Goal: Complete application form

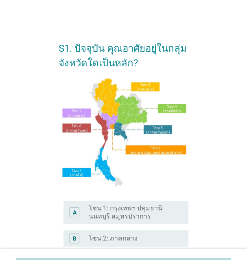
click at [110, 213] on label "โซน 1: กรุงเทพฯ ปทุมธานี นนทบุรี สมุทรปราการ" at bounding box center [132, 213] width 87 height 16
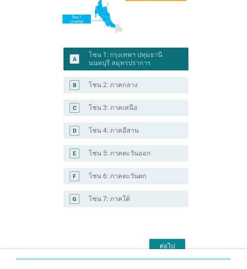
scroll to position [163, 0]
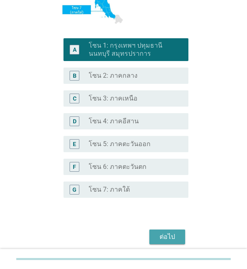
click at [165, 237] on div "ต่อไป" at bounding box center [167, 237] width 23 height 10
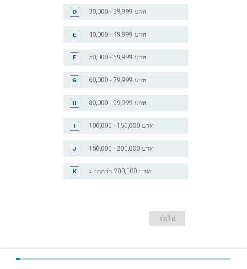
scroll to position [0, 0]
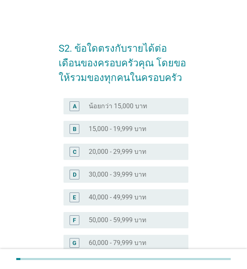
click at [143, 220] on label "50,000 - 59,999 บาท" at bounding box center [118, 220] width 58 height 8
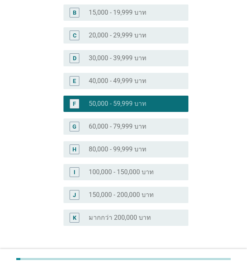
scroll to position [163, 0]
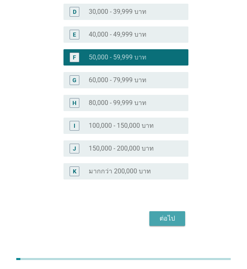
click at [166, 217] on div "ต่อไป" at bounding box center [167, 219] width 23 height 10
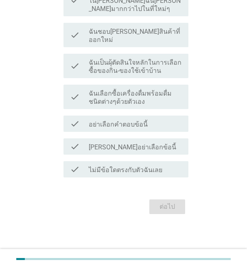
scroll to position [0, 0]
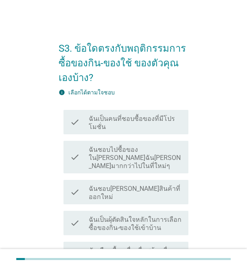
click at [136, 216] on label "ฉันเป็นผุ้ตัดสินใจหลักในการเลือกซื้อของกิน-ของใช้เข้าบ้าน" at bounding box center [135, 224] width 93 height 16
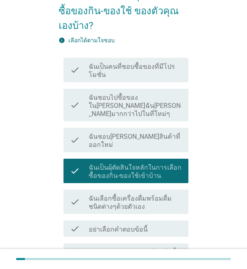
scroll to position [109, 0]
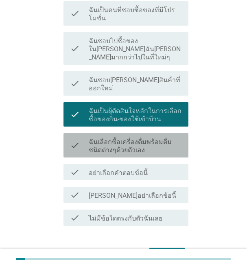
click at [175, 138] on label "ฉันเลือกซื้อเครื่องดื่มพร้อมดื่มชนิดต่างๆด้วยตัวเอง" at bounding box center [135, 146] width 93 height 16
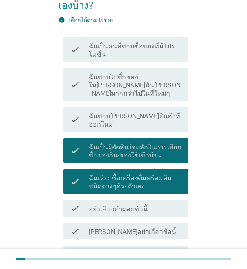
scroll to position [54, 0]
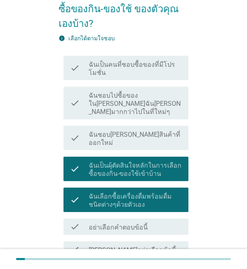
click at [151, 131] on label "ฉันชอบ[PERSON_NAME]สินค้าที่ออกใหม่" at bounding box center [135, 139] width 93 height 16
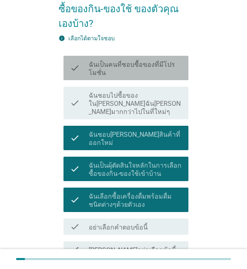
click at [162, 64] on label "ฉันเป็นคนที่ชอบซื้อของที่มีโปรโมชั่น" at bounding box center [135, 69] width 93 height 16
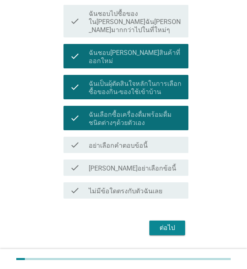
scroll to position [141, 0]
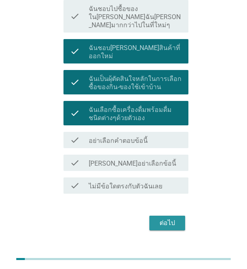
click at [160, 218] on div "ต่อไป" at bounding box center [167, 223] width 23 height 10
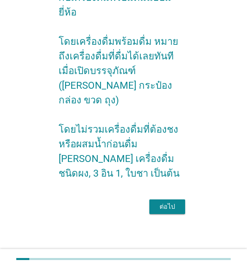
scroll to position [0, 0]
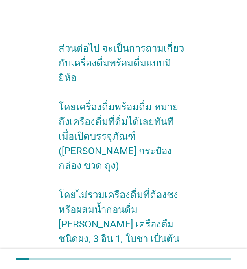
click at [168, 268] on div "ต่อไป" at bounding box center [167, 273] width 23 height 10
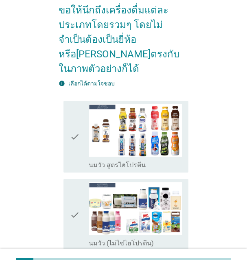
scroll to position [109, 0]
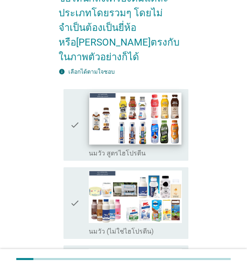
click at [132, 111] on img at bounding box center [135, 118] width 92 height 52
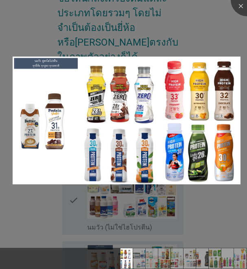
click at [132, 111] on img at bounding box center [127, 121] width 228 height 128
click at [238, 6] on div at bounding box center [247, 0] width 33 height 33
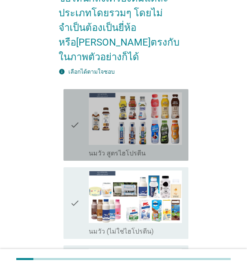
click at [117, 132] on div "check_box_outline_blank นมวัว สูตรไฮโปรตีน" at bounding box center [135, 124] width 93 height 65
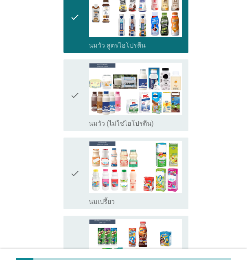
scroll to position [217, 0]
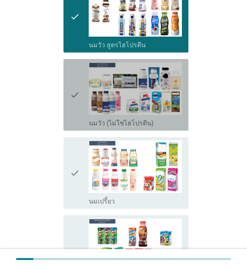
click at [162, 118] on div "check_box_outline_blank นมวัว (ไม่ใช่ไฮโปรตีน)" at bounding box center [135, 123] width 93 height 10
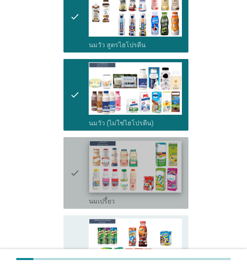
click at [153, 154] on img at bounding box center [135, 167] width 92 height 52
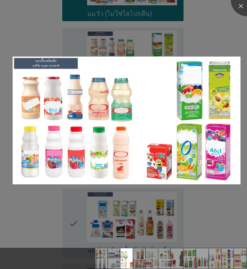
scroll to position [326, 0]
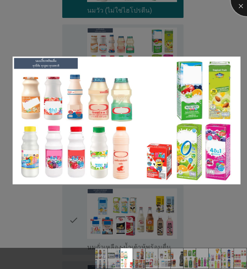
click at [241, 5] on div at bounding box center [247, 0] width 33 height 33
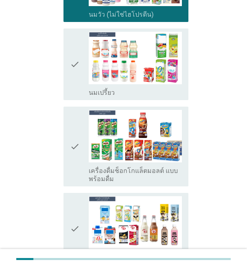
click at [71, 71] on icon "check" at bounding box center [75, 64] width 10 height 65
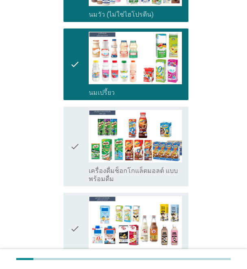
click at [74, 160] on icon "check" at bounding box center [75, 146] width 10 height 73
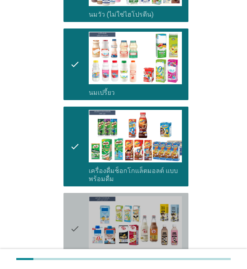
click at [71, 205] on icon "check" at bounding box center [75, 228] width 10 height 65
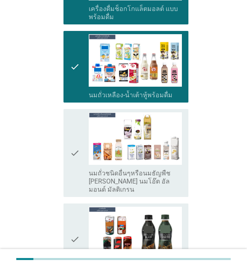
scroll to position [489, 0]
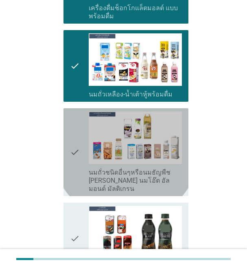
click at [67, 157] on div "check check_box_outline_blank นมถั่วชนิดอื่นๆหรือนมธัญพืช [PERSON_NAME] นมโอ๊ต …" at bounding box center [126, 152] width 125 height 88
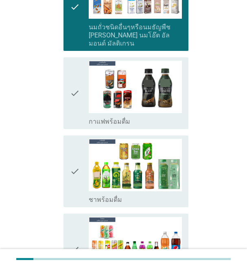
scroll to position [652, 0]
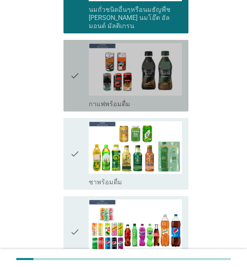
click at [73, 75] on icon "check" at bounding box center [75, 75] width 10 height 65
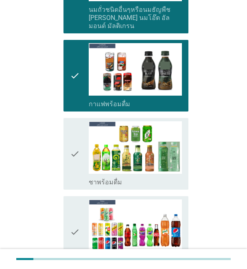
click at [68, 154] on div "check check_box_outline_blank ชาพร้อมดื่ม" at bounding box center [126, 154] width 125 height 72
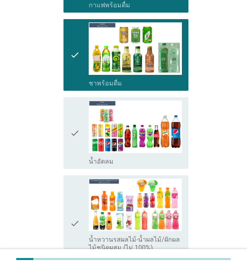
scroll to position [761, 0]
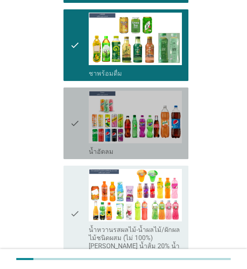
click at [71, 120] on icon "check" at bounding box center [75, 123] width 10 height 65
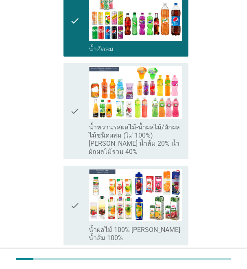
scroll to position [869, 0]
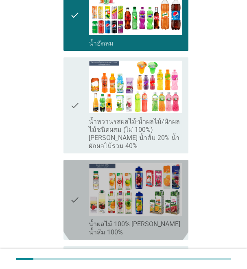
click at [73, 188] on icon "check" at bounding box center [75, 199] width 10 height 73
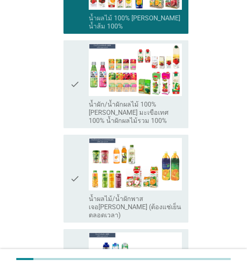
scroll to position [1141, 0]
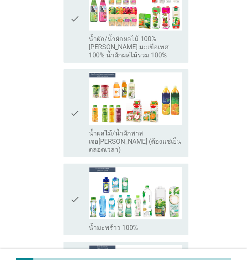
click at [69, 182] on div "check check_box_outline_blank น้ำมะพร้าว 100%" at bounding box center [126, 200] width 125 height 72
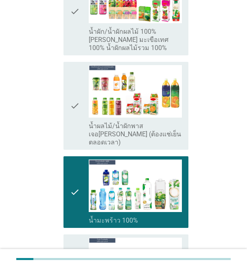
scroll to position [1195, 0]
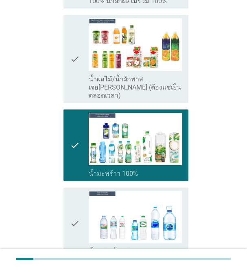
click at [73, 194] on icon "check" at bounding box center [75, 223] width 10 height 65
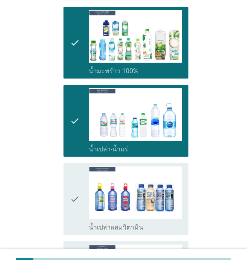
scroll to position [1304, 0]
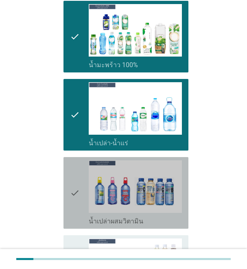
click at [73, 176] on icon "check" at bounding box center [75, 193] width 10 height 65
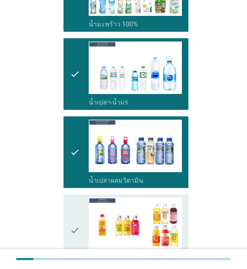
scroll to position [1412, 0]
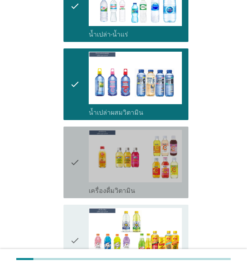
click at [75, 137] on icon "check" at bounding box center [75, 162] width 10 height 65
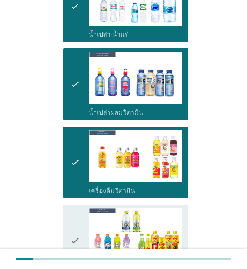
click at [71, 218] on icon "check" at bounding box center [75, 240] width 10 height 65
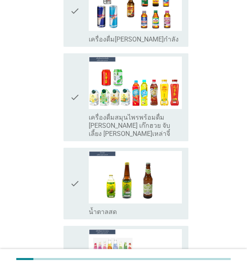
scroll to position [1738, 0]
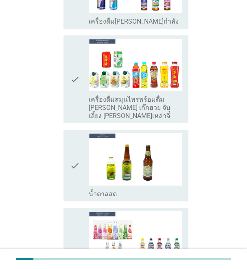
click at [75, 49] on icon "check" at bounding box center [75, 79] width 10 height 81
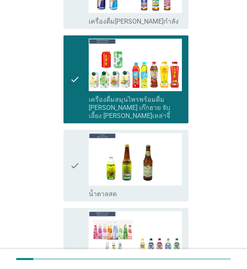
click at [73, 227] on icon "check" at bounding box center [75, 251] width 10 height 81
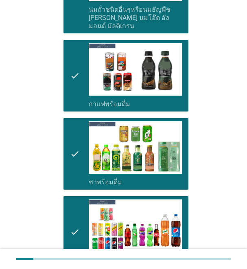
scroll to position [978, 0]
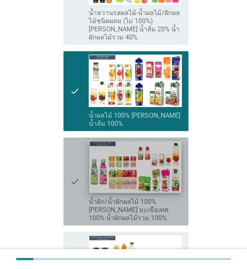
click at [127, 146] on img at bounding box center [135, 167] width 92 height 52
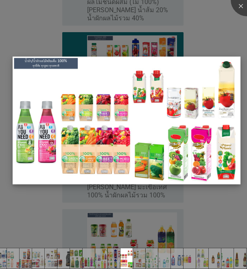
click at [225, 106] on img at bounding box center [127, 121] width 228 height 128
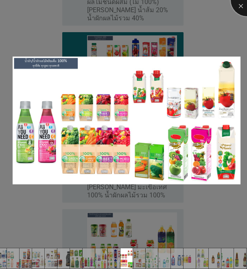
click at [239, 7] on div at bounding box center [247, 0] width 33 height 33
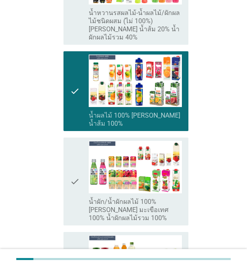
click at [67, 182] on div "check check_box_outline_blank น้ำผัก/น้ำผักผลไม้ 100% [PERSON_NAME] มะเขือเทศ 1…" at bounding box center [126, 182] width 125 height 88
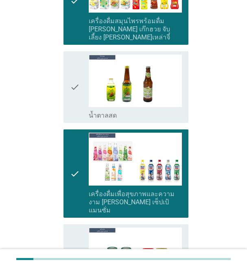
scroll to position [1950, 0]
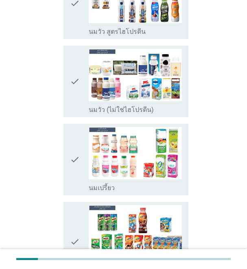
scroll to position [163, 0]
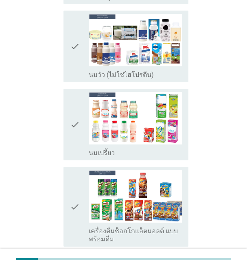
click at [73, 150] on icon "check" at bounding box center [75, 124] width 10 height 65
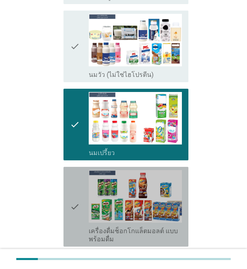
click at [76, 232] on icon "check" at bounding box center [75, 206] width 10 height 73
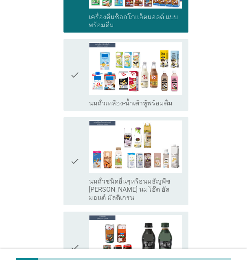
scroll to position [380, 0]
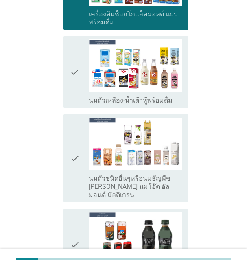
click at [76, 183] on icon "check" at bounding box center [75, 158] width 10 height 81
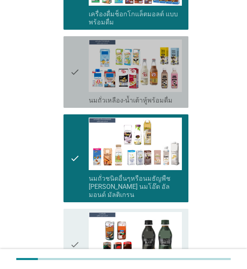
click at [70, 90] on icon "check" at bounding box center [75, 72] width 10 height 65
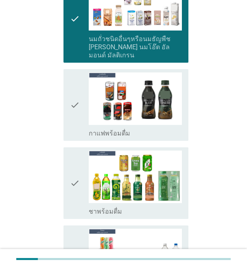
scroll to position [543, 0]
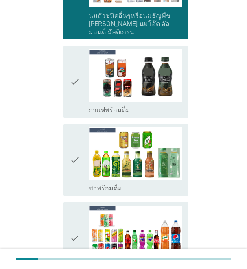
click at [68, 94] on div "check check_box_outline_blank กาแฟพร้อมดื่ม" at bounding box center [126, 82] width 125 height 72
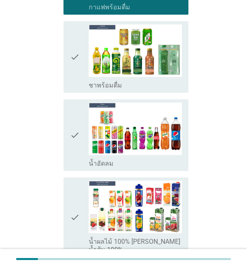
scroll to position [652, 0]
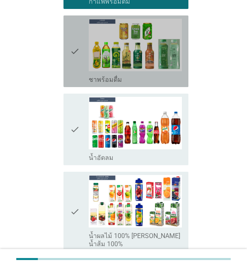
click at [69, 74] on div "check check_box_outline_blank ชาพร้อมดื่ม" at bounding box center [126, 51] width 125 height 72
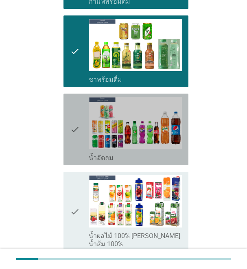
click at [73, 147] on icon "check" at bounding box center [75, 129] width 10 height 65
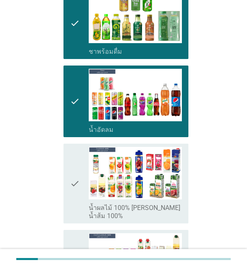
scroll to position [761, 0]
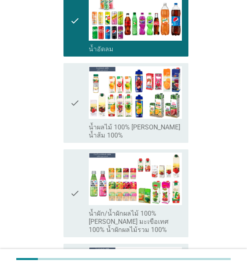
click at [69, 114] on div "check check_box_outline_blank น้ำผลไม้ 100% [PERSON_NAME] น้ำส้ม 100%" at bounding box center [126, 103] width 125 height 80
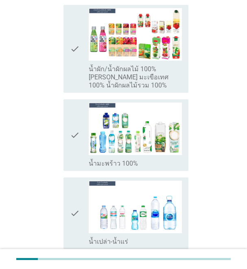
scroll to position [924, 0]
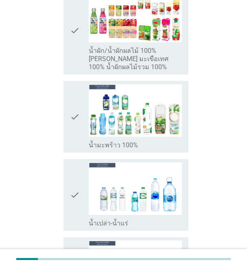
drag, startPoint x: 73, startPoint y: 127, endPoint x: 84, endPoint y: 153, distance: 27.9
click at [73, 129] on icon "check" at bounding box center [75, 116] width 10 height 65
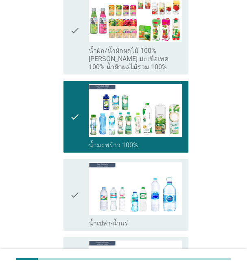
click at [79, 203] on icon "check" at bounding box center [75, 195] width 10 height 65
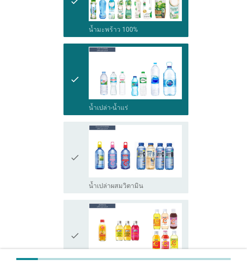
scroll to position [1086, 0]
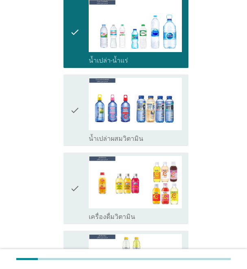
click at [73, 118] on icon "check" at bounding box center [75, 110] width 10 height 65
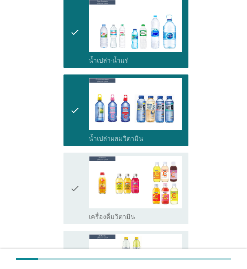
click at [74, 186] on icon "check" at bounding box center [75, 188] width 10 height 65
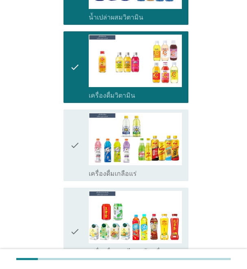
scroll to position [1304, 0]
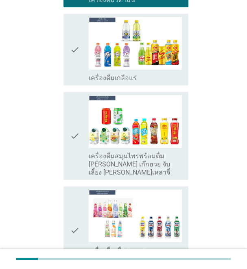
click at [69, 48] on div "check check_box_outline_blank เครื่องดื่มเกลือแร่" at bounding box center [126, 50] width 125 height 72
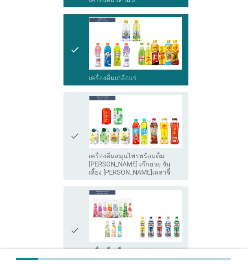
click at [73, 146] on icon "check" at bounding box center [75, 135] width 10 height 81
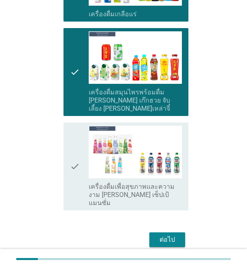
scroll to position [1368, 0]
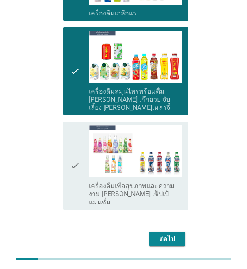
click at [157, 234] on div "ต่อไป" at bounding box center [167, 239] width 23 height 10
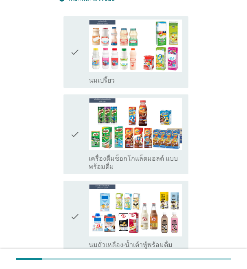
scroll to position [109, 0]
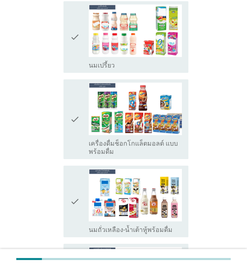
click at [79, 128] on icon "check" at bounding box center [75, 119] width 10 height 73
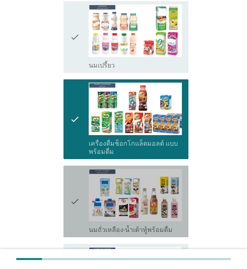
click at [79, 204] on icon "check" at bounding box center [75, 201] width 10 height 65
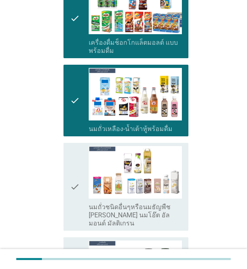
scroll to position [326, 0]
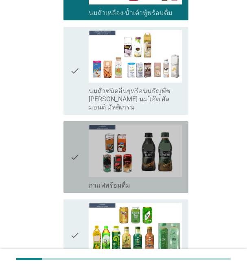
click at [76, 150] on icon "check" at bounding box center [75, 157] width 10 height 65
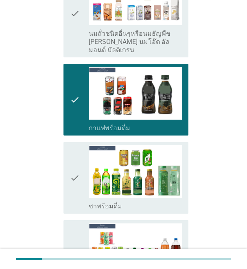
scroll to position [435, 0]
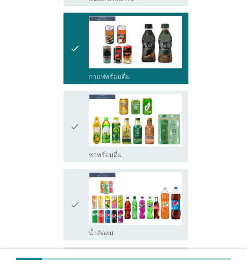
click at [73, 121] on icon "check" at bounding box center [75, 126] width 10 height 65
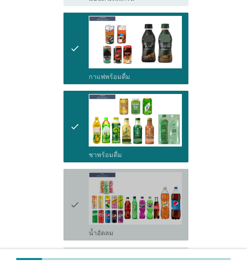
click at [74, 199] on icon "check" at bounding box center [75, 204] width 10 height 65
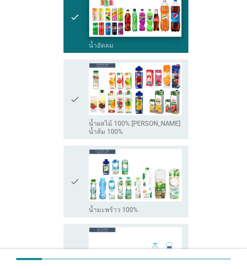
scroll to position [652, 0]
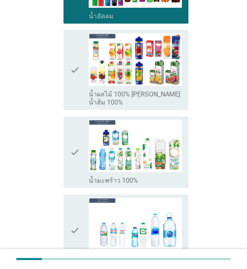
click at [81, 202] on div "check" at bounding box center [79, 230] width 19 height 65
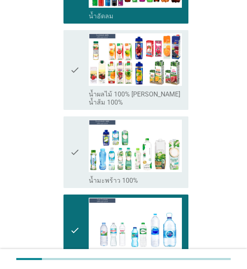
click at [71, 62] on icon "check" at bounding box center [75, 69] width 10 height 73
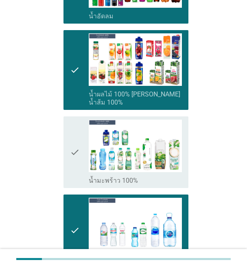
click at [68, 140] on div "check check_box น้ำมะพร้าว 100%" at bounding box center [126, 153] width 125 height 72
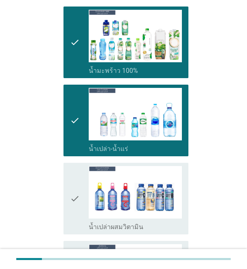
scroll to position [815, 0]
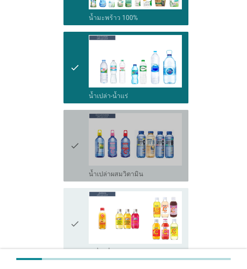
click at [67, 134] on div "check check_box น้ำเปล่าผสมวิตามิน" at bounding box center [126, 146] width 125 height 72
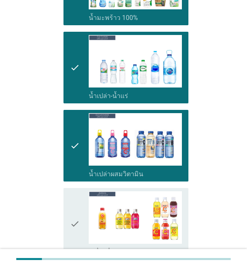
click at [77, 191] on icon "check" at bounding box center [75, 223] width 10 height 65
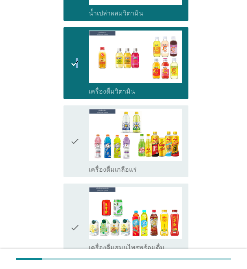
scroll to position [978, 0]
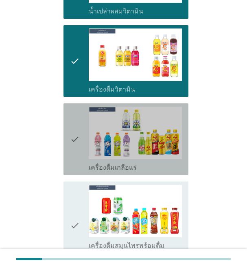
click at [75, 125] on icon "check" at bounding box center [75, 139] width 10 height 65
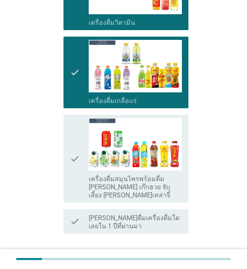
scroll to position [1062, 0]
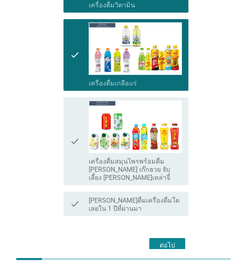
click at [80, 137] on div "check" at bounding box center [79, 141] width 19 height 81
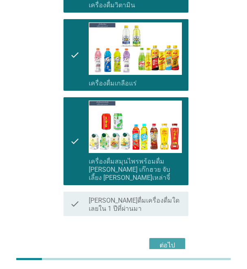
click at [166, 241] on div "ต่อไป" at bounding box center [167, 246] width 23 height 10
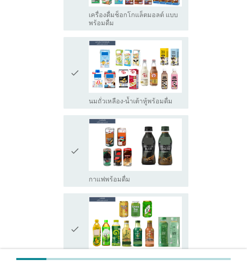
scroll to position [163, 0]
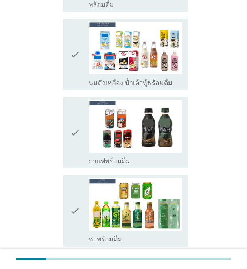
click at [67, 76] on div "check check_box นมถั่วเหลือง-น้ำเต้าหู้พร้อมดื่ม" at bounding box center [126, 55] width 125 height 72
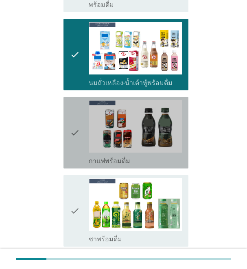
click at [79, 121] on icon "check" at bounding box center [75, 132] width 10 height 65
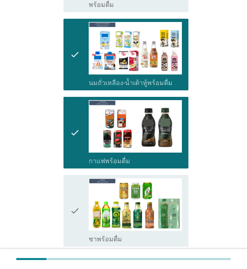
click at [79, 176] on div "check check_box ชาพร้อมดื่ม" at bounding box center [126, 211] width 125 height 72
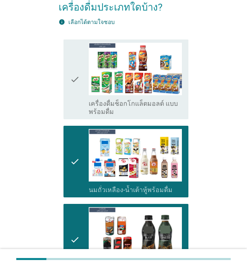
scroll to position [54, 0]
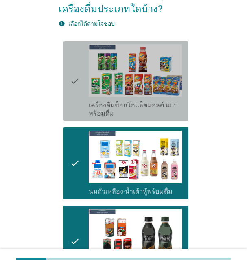
click at [69, 89] on div "check check_box เครื่องดื่มช็อกโกแล็ตมอลต์ แบบพร้อมดื่ม" at bounding box center [126, 81] width 125 height 80
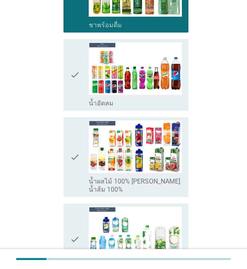
scroll to position [380, 0]
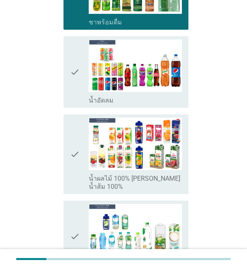
click at [60, 84] on div "check check_box น้ำอัดลม" at bounding box center [124, 72] width 130 height 78
click at [78, 108] on div "check check_box น้ำอัดลม" at bounding box center [126, 72] width 125 height 72
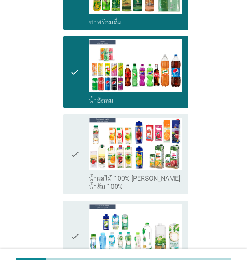
click at [80, 152] on div "check" at bounding box center [79, 154] width 19 height 73
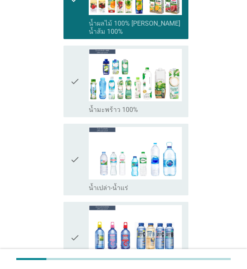
scroll to position [543, 0]
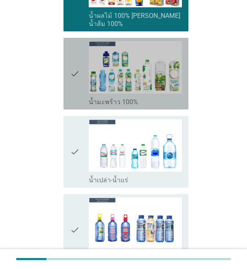
click at [81, 84] on div "check" at bounding box center [79, 73] width 19 height 65
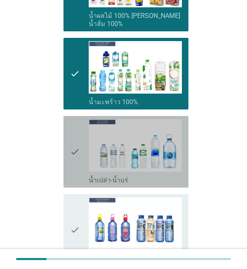
click at [74, 139] on icon "check" at bounding box center [75, 151] width 10 height 65
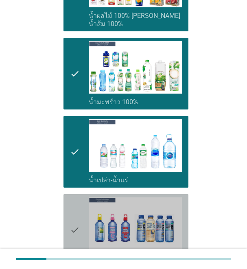
click at [67, 194] on div "check check_box น้ำเปล่าผสมวิตามิน" at bounding box center [126, 230] width 125 height 72
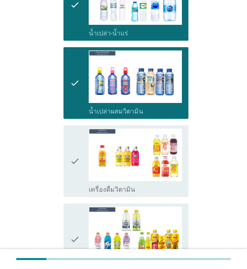
scroll to position [761, 0]
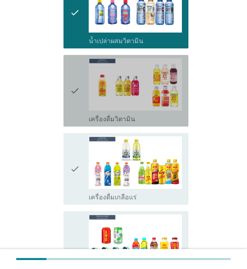
click at [73, 83] on icon "check" at bounding box center [75, 90] width 10 height 65
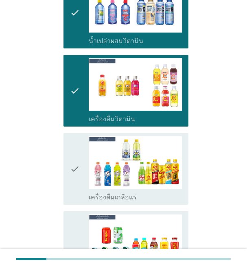
drag, startPoint x: 73, startPoint y: 145, endPoint x: 72, endPoint y: 157, distance: 11.8
click at [72, 146] on icon "check" at bounding box center [75, 168] width 10 height 65
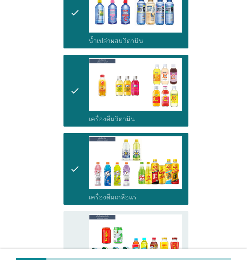
click at [66, 212] on div "check check_box เครื่องดื่มสมุนไพรพร้อมดื่ม [PERSON_NAME] เก๊กฮวย จับเลี้ยง [PE…" at bounding box center [126, 255] width 125 height 88
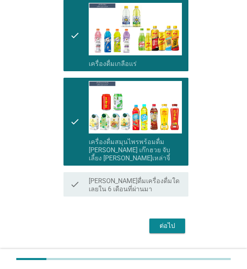
scroll to position [897, 0]
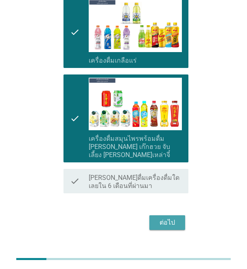
click at [173, 218] on div "ต่อไป" at bounding box center [167, 223] width 23 height 10
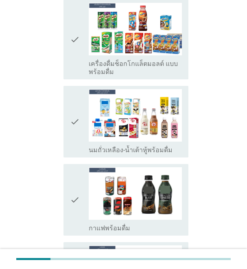
scroll to position [109, 0]
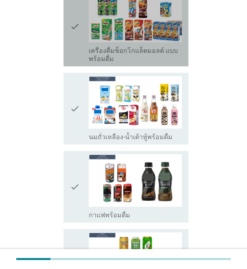
click at [79, 42] on icon "check" at bounding box center [75, 26] width 10 height 73
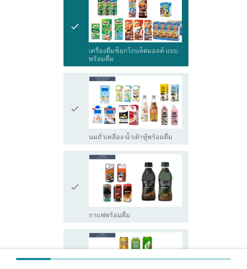
click at [75, 101] on icon "check" at bounding box center [75, 108] width 10 height 65
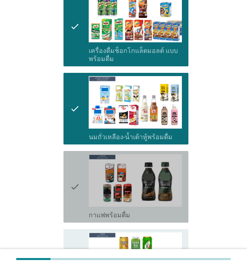
click at [81, 159] on div "check" at bounding box center [79, 186] width 19 height 65
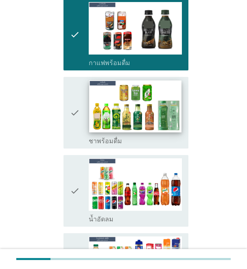
scroll to position [272, 0]
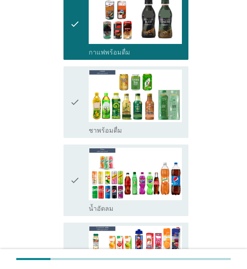
click at [70, 157] on icon "check" at bounding box center [75, 180] width 10 height 65
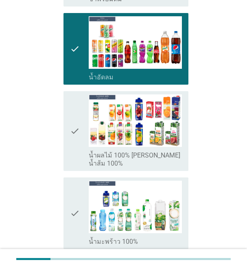
scroll to position [435, 0]
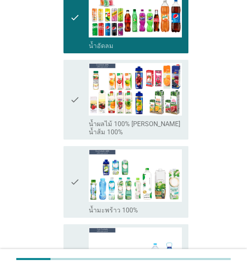
click at [75, 158] on icon "check" at bounding box center [75, 182] width 10 height 65
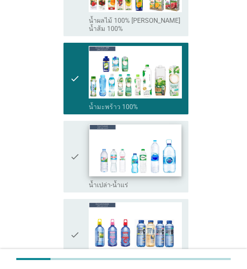
scroll to position [543, 0]
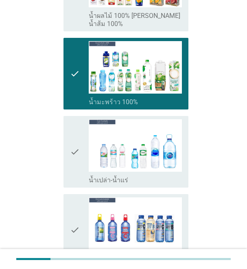
click at [78, 152] on icon "check" at bounding box center [75, 151] width 10 height 65
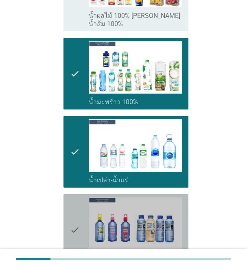
click at [77, 198] on icon "check" at bounding box center [75, 230] width 10 height 65
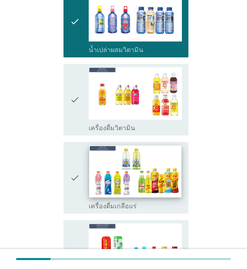
scroll to position [761, 0]
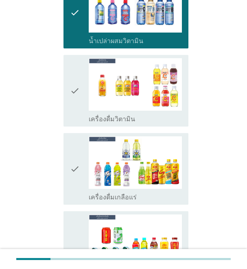
click at [77, 104] on icon "check" at bounding box center [75, 90] width 10 height 65
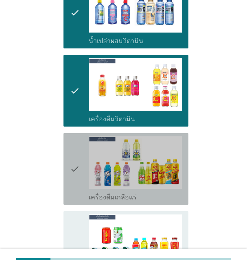
click at [74, 143] on icon "check" at bounding box center [75, 168] width 10 height 65
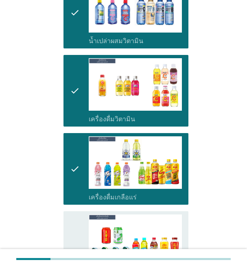
click at [73, 215] on icon "check" at bounding box center [75, 255] width 10 height 81
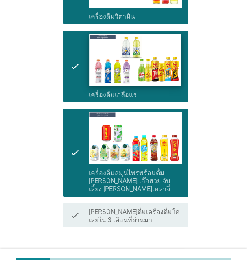
scroll to position [869, 0]
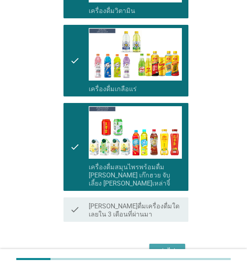
click at [168, 246] on div "ต่อไป" at bounding box center [167, 251] width 23 height 10
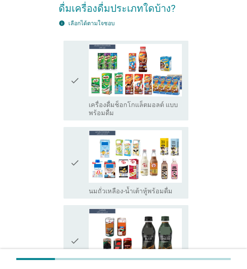
scroll to position [109, 0]
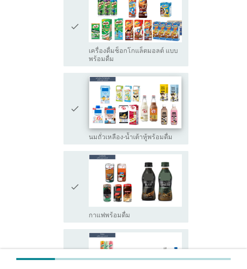
click at [114, 117] on img at bounding box center [135, 102] width 92 height 52
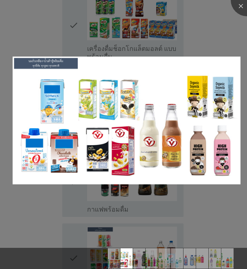
click at [75, 203] on div at bounding box center [123, 134] width 247 height 269
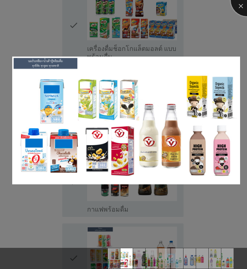
click at [239, 8] on div at bounding box center [247, 0] width 33 height 33
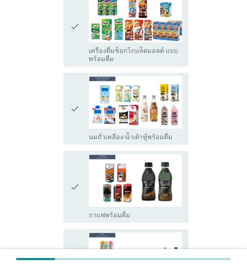
click at [73, 132] on icon "check" at bounding box center [75, 108] width 10 height 65
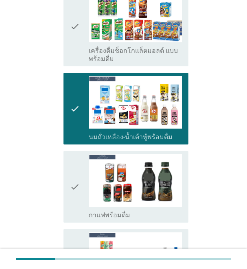
click at [64, 194] on div "check check_box กาแฟพร้อมดื่ม" at bounding box center [126, 187] width 125 height 72
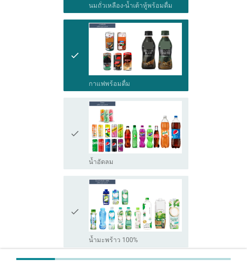
scroll to position [272, 0]
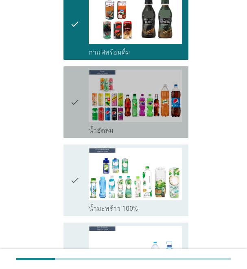
click at [64, 114] on div "check check_box น้ำอัดลม" at bounding box center [126, 102] width 125 height 72
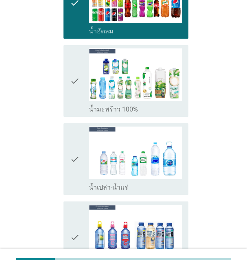
scroll to position [380, 0]
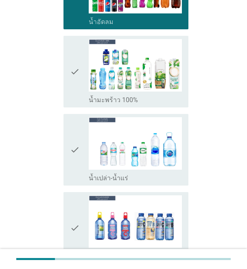
click at [68, 101] on div "check check_box น้ำมะพร้าว 100%" at bounding box center [126, 72] width 125 height 72
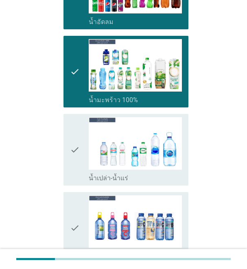
drag, startPoint x: 67, startPoint y: 168, endPoint x: 81, endPoint y: 195, distance: 30.8
click at [67, 168] on div "check check_box น้ำเปล่า-น้ำแร่" at bounding box center [126, 150] width 125 height 72
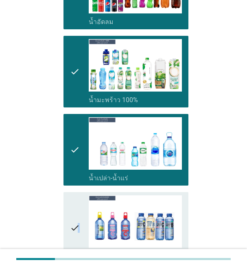
click at [78, 237] on icon "check" at bounding box center [75, 228] width 10 height 65
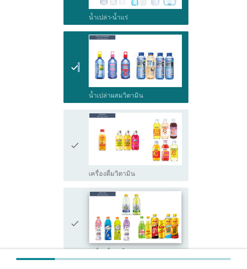
scroll to position [543, 0]
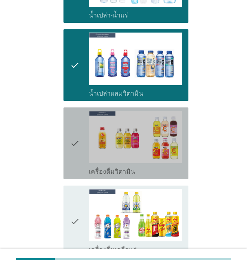
click at [67, 165] on div "check check_box เครื่องดื่มวิตามิน" at bounding box center [126, 144] width 125 height 72
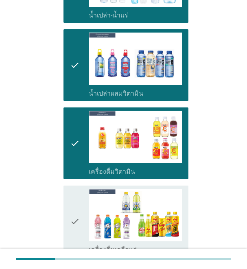
click at [68, 211] on div "check check_box เครื่องดื่มเกลือแร่" at bounding box center [126, 222] width 125 height 72
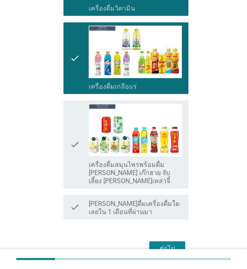
scroll to position [741, 0]
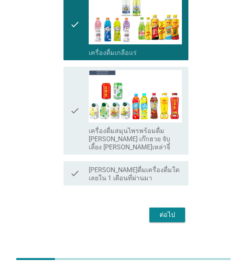
click at [76, 128] on icon "check" at bounding box center [75, 110] width 10 height 81
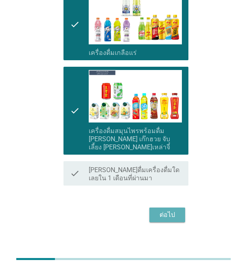
drag, startPoint x: 165, startPoint y: 207, endPoint x: 230, endPoint y: 205, distance: 65.6
click at [165, 210] on div "ต่อไป" at bounding box center [167, 215] width 23 height 10
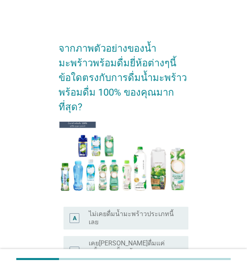
scroll to position [54, 0]
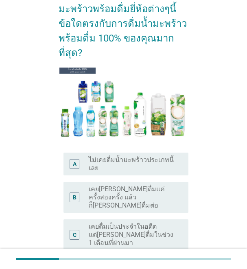
click at [79, 223] on div "C" at bounding box center [74, 235] width 9 height 24
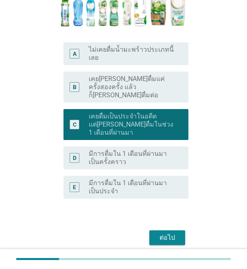
scroll to position [165, 0]
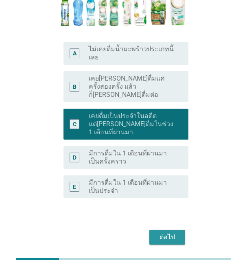
drag, startPoint x: 158, startPoint y: 205, endPoint x: 162, endPoint y: 204, distance: 4.3
click at [158, 233] on div "ต่อไป" at bounding box center [167, 238] width 23 height 10
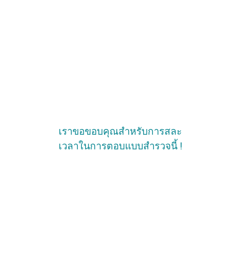
scroll to position [0, 0]
